Goal: Navigation & Orientation: Find specific page/section

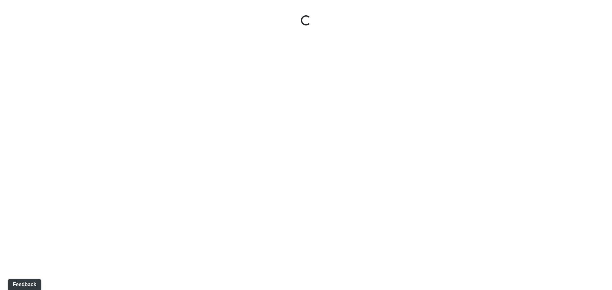
select select "jSbzXF9d96j3rUUmxPYLxy"
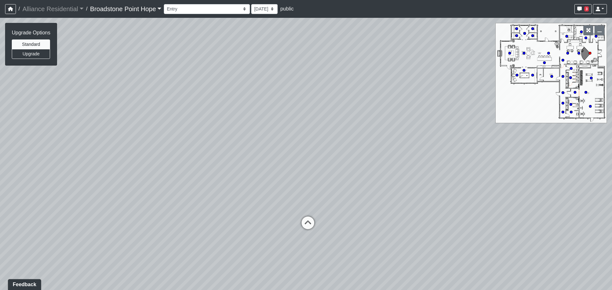
click at [153, 6] on link "Broadstone Point Hope" at bounding box center [125, 9] width 71 height 13
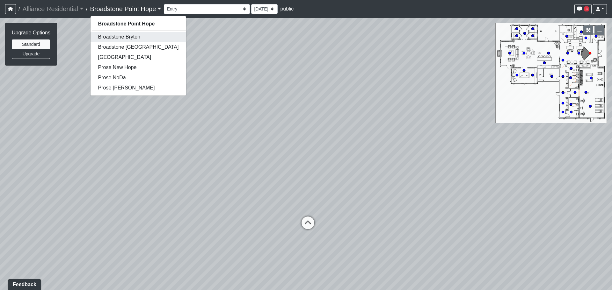
click at [139, 38] on link "Broadstone Bryton" at bounding box center [139, 37] width 96 height 10
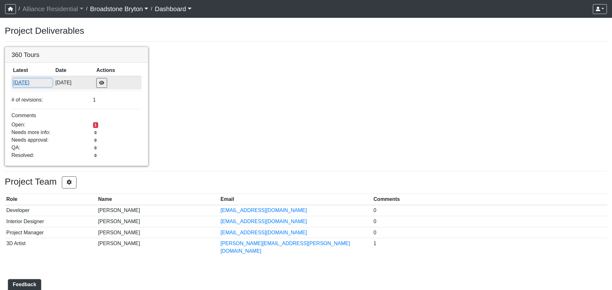
click at [25, 82] on button "[DATE]" at bounding box center [32, 83] width 39 height 8
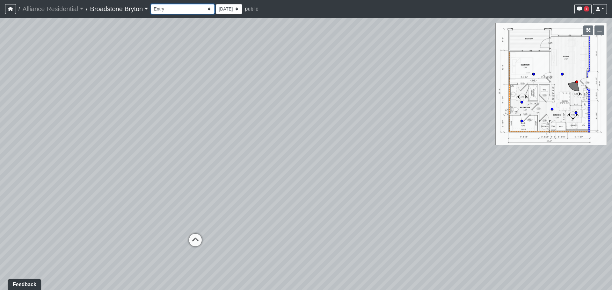
click at [186, 14] on select "Booth Seatings Corridor Entry Counters Entry Game Room 1 Game Room 2 Game Room …" at bounding box center [183, 9] width 64 height 10
click at [154, 4] on select "Booth Seatings Corridor Entry Counters Entry Game Room 1 Game Room 2 Game Room …" at bounding box center [183, 9] width 64 height 10
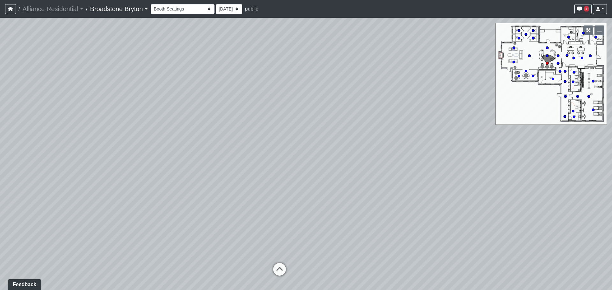
drag, startPoint x: 428, startPoint y: 188, endPoint x: 142, endPoint y: 158, distance: 287.4
click at [156, 159] on div "Loading... Kitchen Loading... Living Room Loading... Corridor Entry Loading... …" at bounding box center [306, 154] width 612 height 273
click at [408, 223] on icon at bounding box center [410, 230] width 19 height 19
drag, startPoint x: 209, startPoint y: 211, endPoint x: 234, endPoint y: 264, distance: 58.6
click at [228, 264] on div "Loading... Kitchen Loading... Living Room Loading... Corridor Entry Loading... …" at bounding box center [306, 154] width 612 height 273
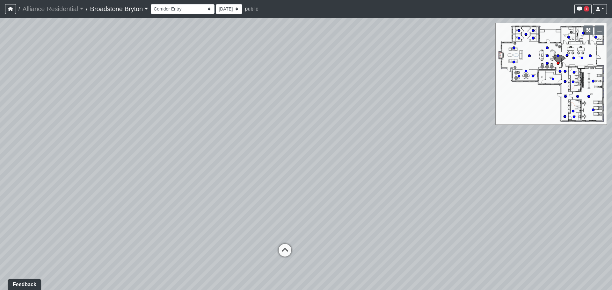
drag, startPoint x: 213, startPoint y: 211, endPoint x: 450, endPoint y: 163, distance: 241.7
click at [450, 163] on div "Loading... Kitchen Loading... Living Room Loading... Corridor Entry Loading... …" at bounding box center [306, 154] width 612 height 273
click at [285, 251] on icon at bounding box center [284, 253] width 19 height 19
drag, startPoint x: 481, startPoint y: 191, endPoint x: 151, endPoint y: 161, distance: 331.2
click at [151, 161] on div "Loading... Kitchen Loading... Living Room Loading... Corridor Entry Loading... …" at bounding box center [306, 154] width 612 height 273
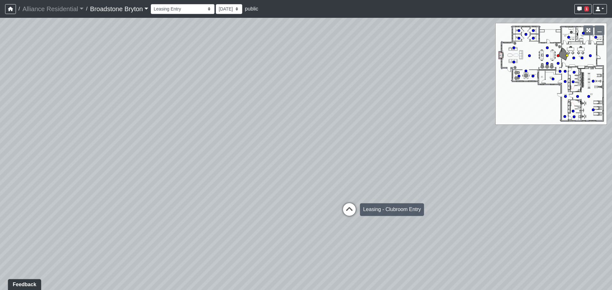
click at [362, 215] on div "Leasing - Clubroom Entry" at bounding box center [392, 209] width 64 height 13
click at [417, 245] on icon at bounding box center [414, 251] width 19 height 19
drag, startPoint x: 352, startPoint y: 120, endPoint x: 420, endPoint y: 179, distance: 90.0
click at [420, 179] on div "Loading... Kitchen Loading... Living Room Loading... Corridor Entry Loading... …" at bounding box center [306, 154] width 612 height 273
drag, startPoint x: 424, startPoint y: 170, endPoint x: 372, endPoint y: 151, distance: 55.5
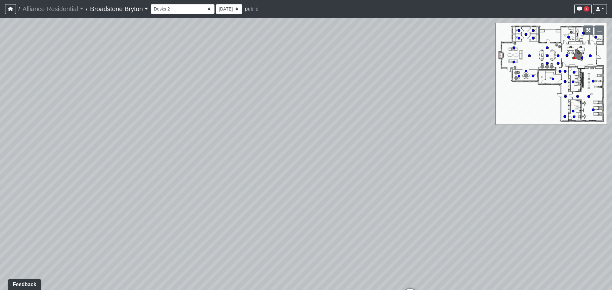
click at [372, 151] on div "Loading... Kitchen Loading... Living Room Loading... Corridor Entry Loading... …" at bounding box center [306, 154] width 612 height 273
drag, startPoint x: 367, startPoint y: 160, endPoint x: 268, endPoint y: 160, distance: 98.8
click at [268, 160] on div "Loading... Kitchen Loading... Living Room Loading... Corridor Entry Loading... …" at bounding box center [306, 154] width 612 height 273
click at [309, 253] on icon at bounding box center [307, 258] width 19 height 19
click at [353, 195] on div "Loading... Kitchen Loading... Living Room Loading... Corridor Entry Loading... …" at bounding box center [306, 154] width 612 height 273
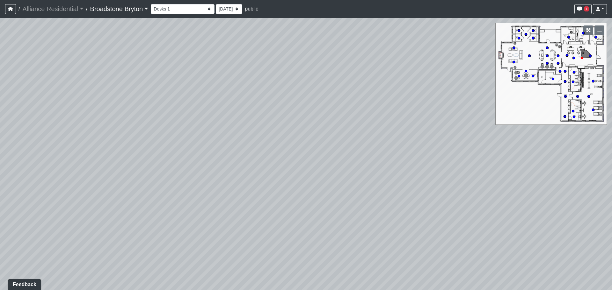
drag, startPoint x: 173, startPoint y: 183, endPoint x: 419, endPoint y: 179, distance: 246.1
click at [378, 188] on div "Loading... Kitchen Loading... Living Room Loading... Corridor Entry Loading... …" at bounding box center [306, 154] width 612 height 273
drag, startPoint x: 221, startPoint y: 164, endPoint x: 386, endPoint y: 179, distance: 165.8
click at [354, 179] on div "Loading... Kitchen Loading... Living Room Loading... Corridor Entry Loading... …" at bounding box center [306, 154] width 612 height 273
drag, startPoint x: 398, startPoint y: 205, endPoint x: 419, endPoint y: 249, distance: 48.8
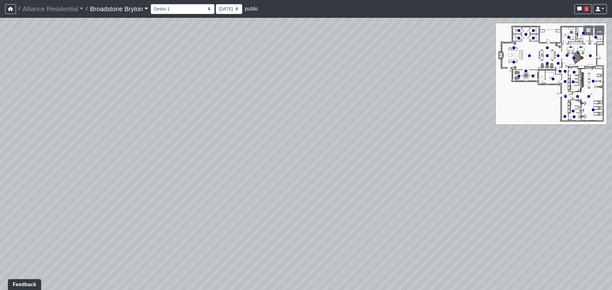
click at [419, 249] on div "Loading... Kitchen Loading... Living Room Loading... Corridor Entry Loading... …" at bounding box center [306, 154] width 612 height 273
drag, startPoint x: 375, startPoint y: 215, endPoint x: 348, endPoint y: 113, distance: 105.5
click at [348, 113] on div "Loading... Kitchen Loading... Living Room Loading... Corridor Entry Loading... …" at bounding box center [306, 154] width 612 height 273
click at [413, 154] on div "Loading... Kitchen Loading... Living Room Loading... Corridor Entry Loading... …" at bounding box center [306, 154] width 612 height 273
drag, startPoint x: 398, startPoint y: 218, endPoint x: 311, endPoint y: 195, distance: 89.9
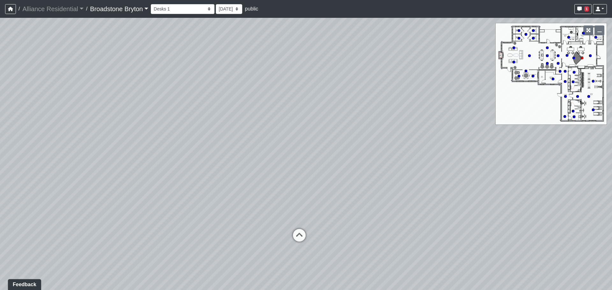
click at [311, 195] on div "Loading... Kitchen Loading... Living Room Loading... Corridor Entry Loading... …" at bounding box center [306, 154] width 612 height 273
click at [296, 233] on icon at bounding box center [299, 238] width 19 height 19
click at [124, 128] on icon at bounding box center [124, 130] width 19 height 19
drag, startPoint x: 331, startPoint y: 173, endPoint x: 478, endPoint y: 169, distance: 147.0
click at [427, 169] on div "Loading... Kitchen Loading... Living Room Loading... Corridor Entry Loading... …" at bounding box center [306, 154] width 612 height 273
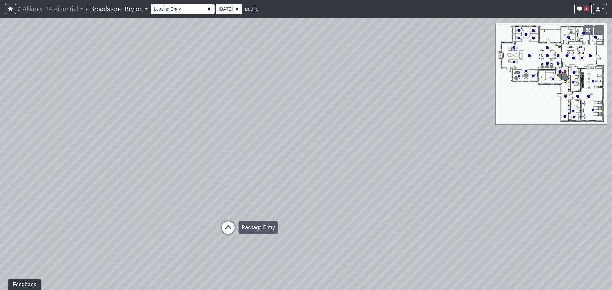
click at [226, 232] on icon at bounding box center [228, 231] width 19 height 19
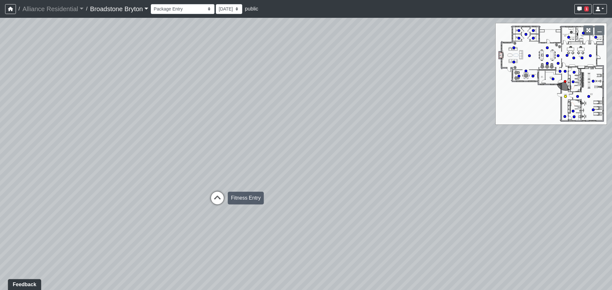
click at [217, 198] on icon at bounding box center [217, 201] width 19 height 19
drag, startPoint x: 316, startPoint y: 159, endPoint x: 6, endPoint y: 122, distance: 311.4
click at [17, 124] on div "Loading... Kitchen Loading... Living Room Loading... Corridor Entry Loading... …" at bounding box center [306, 154] width 612 height 273
drag, startPoint x: 338, startPoint y: 135, endPoint x: 57, endPoint y: 131, distance: 280.9
click at [75, 129] on div "Loading... Kitchen Loading... Living Room Loading... Corridor Entry Loading... …" at bounding box center [306, 154] width 612 height 273
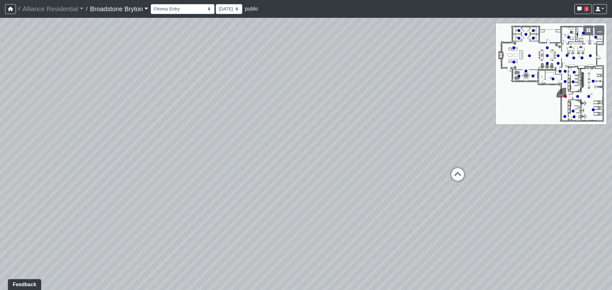
drag, startPoint x: 362, startPoint y: 147, endPoint x: 182, endPoint y: 152, distance: 179.6
click at [182, 152] on div "Loading... Kitchen Loading... Living Room Loading... Corridor Entry Loading... …" at bounding box center [306, 154] width 612 height 273
click at [311, 157] on icon at bounding box center [313, 163] width 19 height 19
select select "gUVY8ahVxTvraUbZNqBwkD"
click at [424, 177] on div "Loading... Kitchen Loading... Living Room Loading... Corridor Entry Loading... …" at bounding box center [306, 154] width 612 height 273
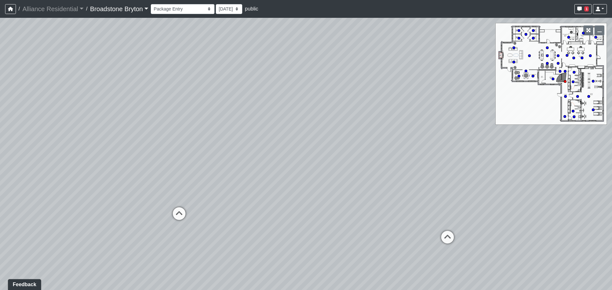
drag, startPoint x: 227, startPoint y: 158, endPoint x: 244, endPoint y: 165, distance: 18.9
click at [252, 164] on div "Loading... Kitchen Loading... Living Room Loading... Corridor Entry Loading... …" at bounding box center [306, 154] width 612 height 273
